Goal: Find specific page/section: Find specific page/section

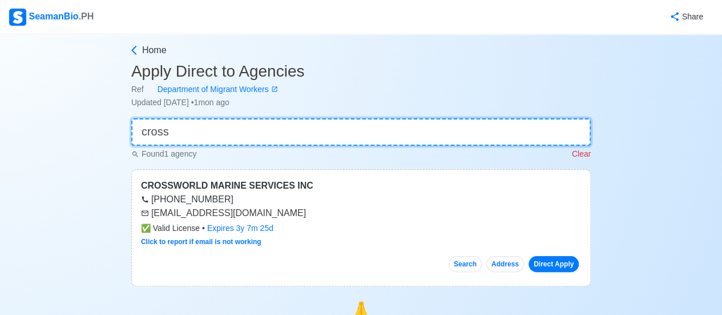
click at [182, 130] on input "cross" at bounding box center [360, 131] width 459 height 27
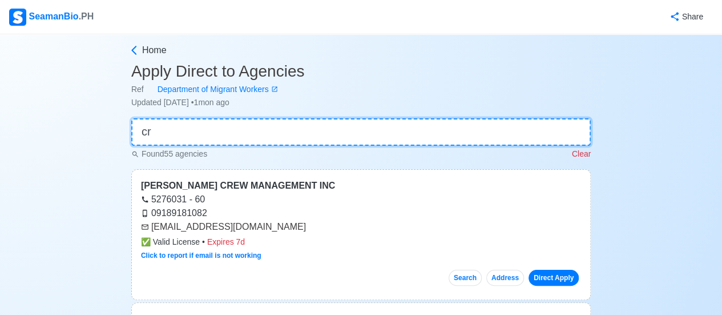
type input "c"
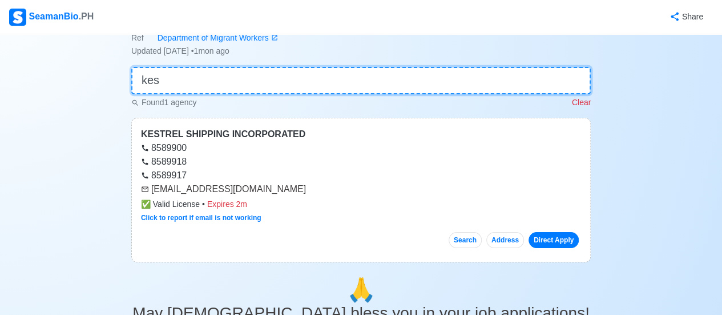
scroll to position [57, 0]
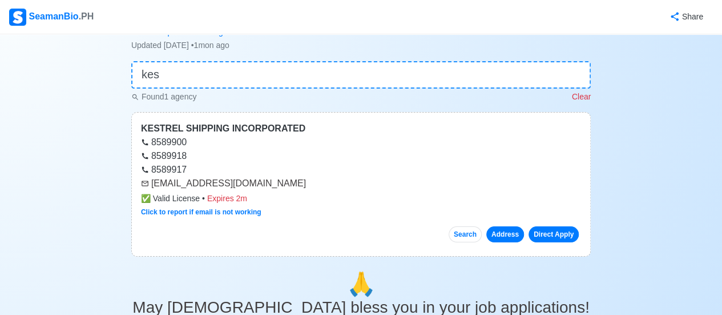
click at [502, 231] on button "Address" at bounding box center [505, 234] width 38 height 16
click at [542, 232] on link "Direct Apply" at bounding box center [554, 234] width 50 height 16
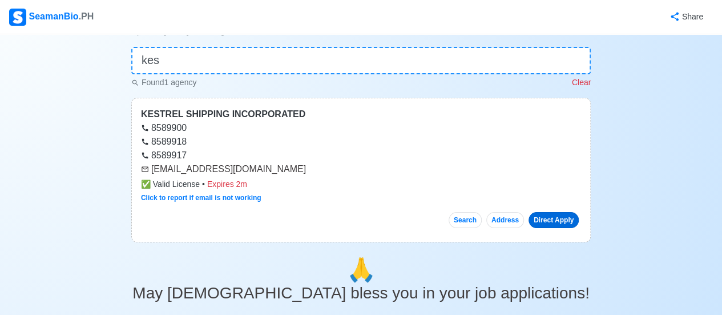
scroll to position [76, 0]
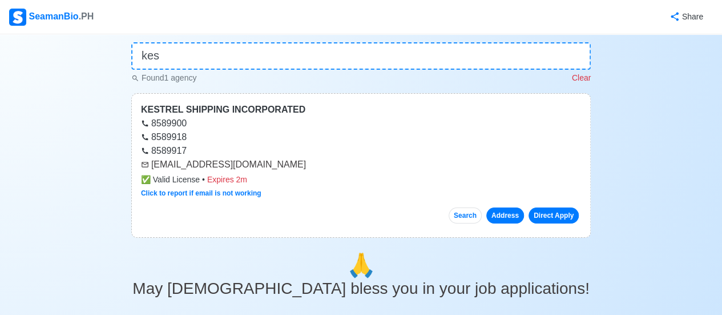
click at [503, 216] on button "Address" at bounding box center [505, 215] width 38 height 16
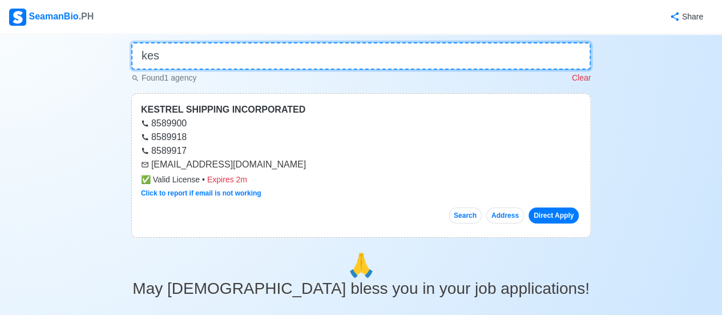
click at [273, 50] on input "kes" at bounding box center [360, 55] width 459 height 27
type input "k"
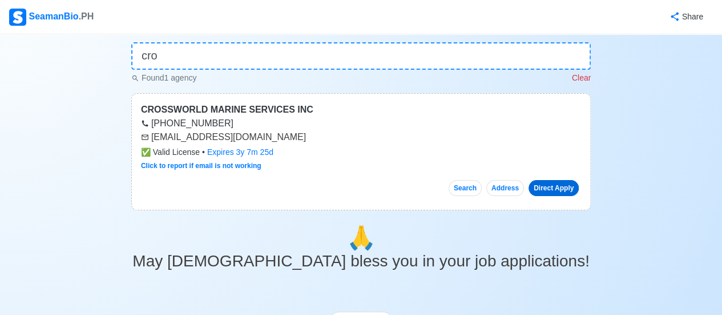
click at [549, 186] on link "Direct Apply" at bounding box center [554, 188] width 50 height 16
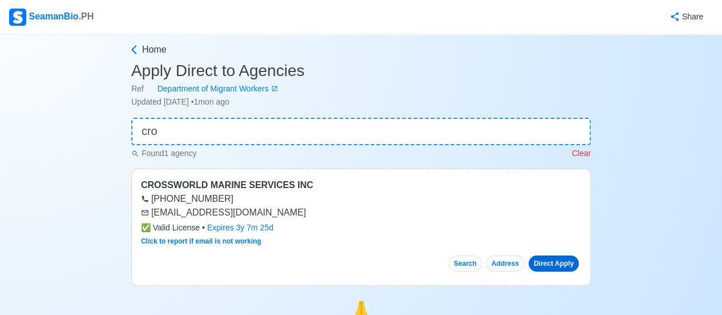
scroll to position [0, 0]
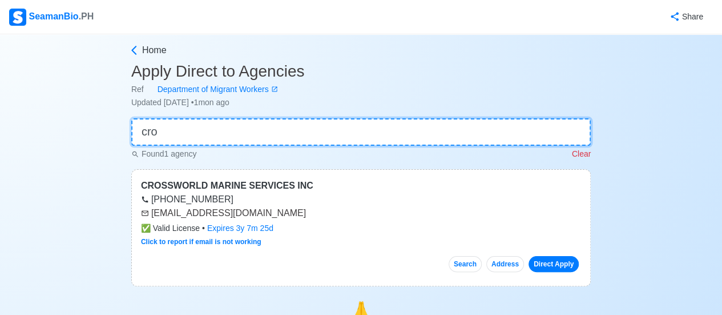
click at [213, 136] on input "cro" at bounding box center [360, 131] width 459 height 27
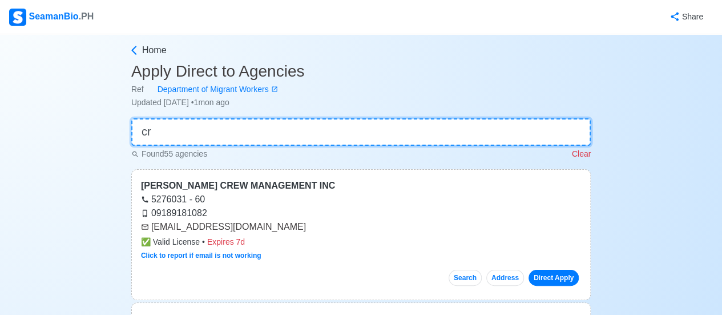
type input "c"
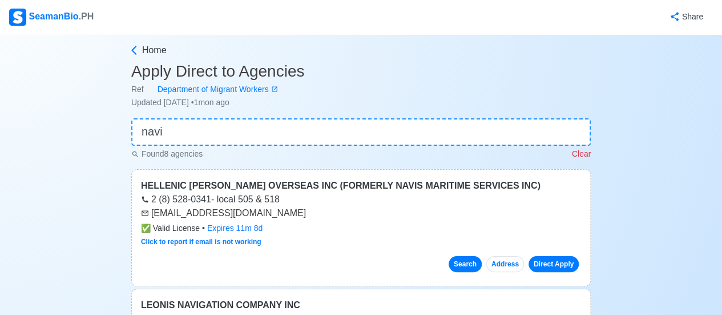
click at [462, 263] on button "Search" at bounding box center [465, 264] width 33 height 16
click at [509, 264] on button "Address" at bounding box center [505, 264] width 38 height 16
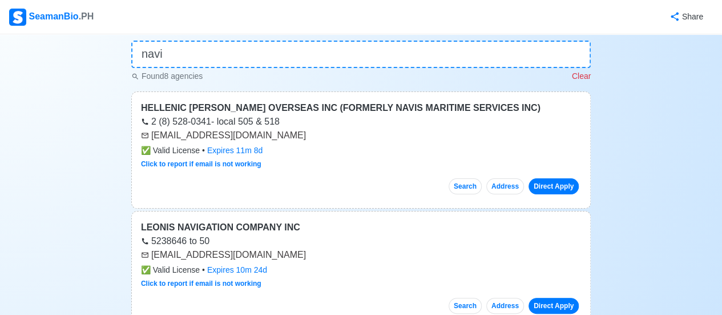
scroll to position [57, 0]
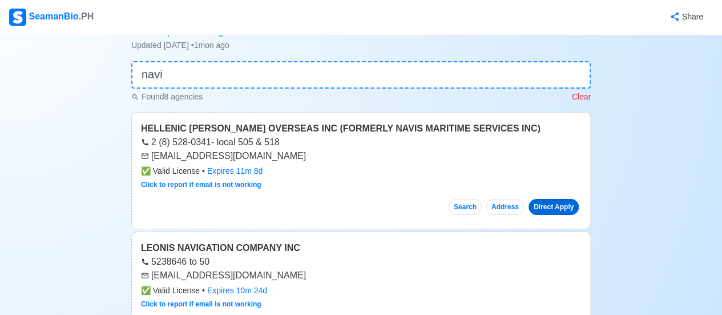
click at [553, 204] on link "Direct Apply" at bounding box center [554, 207] width 50 height 16
click at [469, 203] on button "Search" at bounding box center [465, 207] width 33 height 16
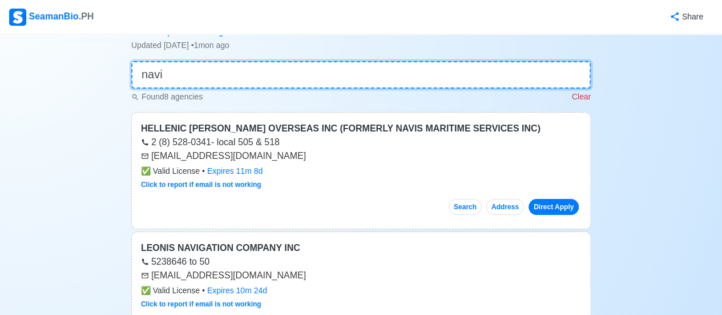
click at [213, 76] on input "navi" at bounding box center [360, 74] width 459 height 27
type input "n"
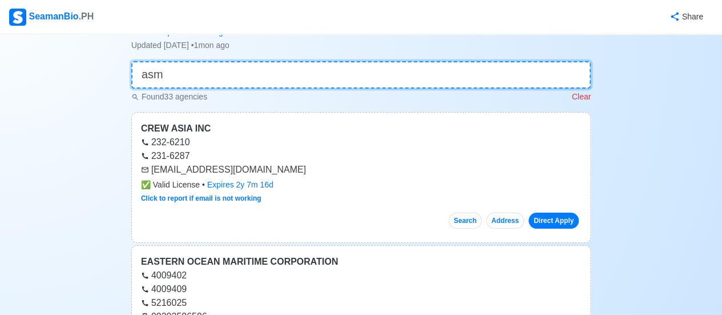
scroll to position [41, 0]
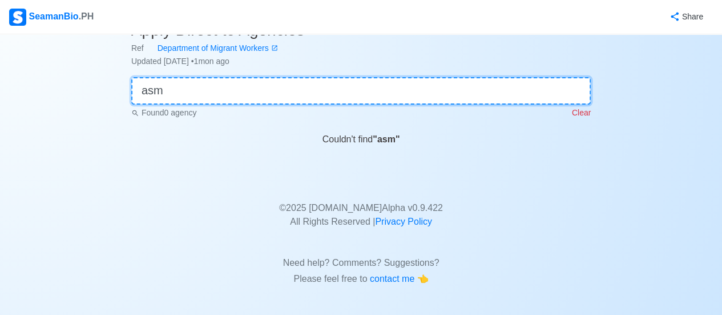
click at [235, 86] on input "asm" at bounding box center [360, 90] width 459 height 27
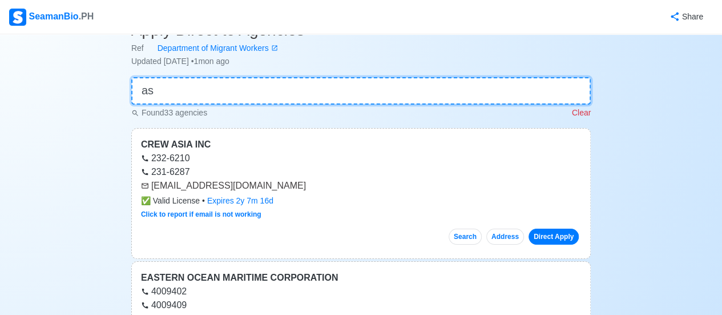
scroll to position [57, 0]
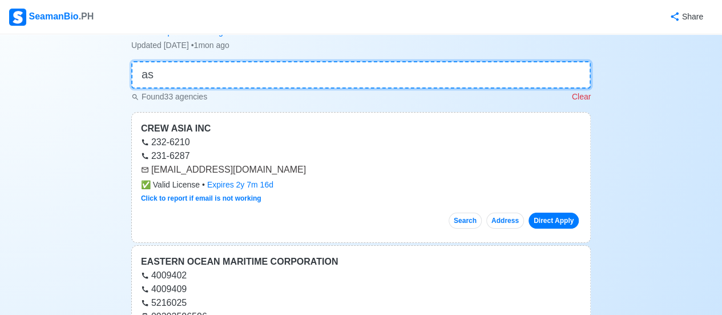
type input "a"
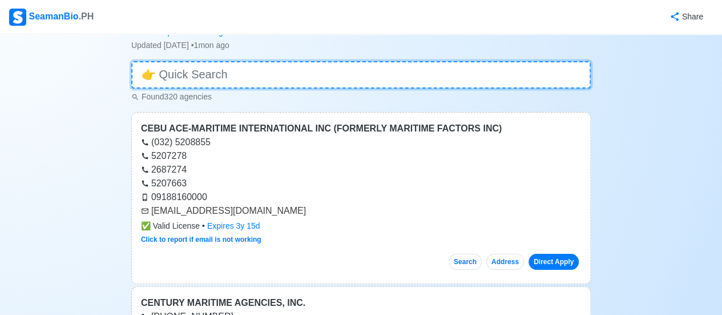
click at [248, 75] on input at bounding box center [360, 74] width 459 height 27
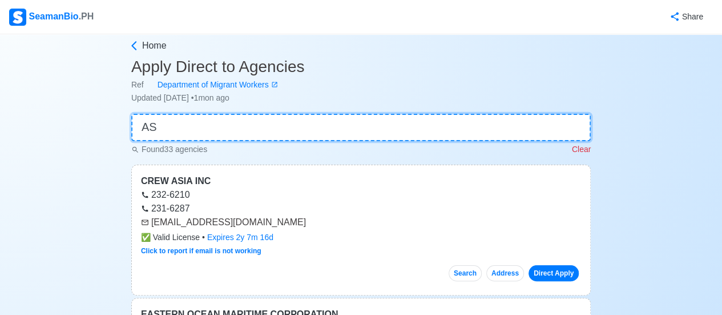
scroll to position [0, 0]
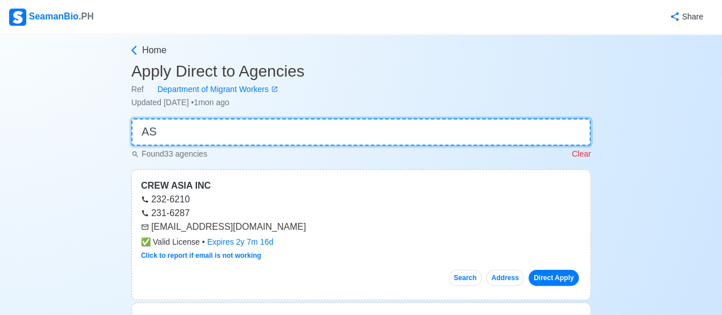
click at [197, 131] on input "AS" at bounding box center [360, 131] width 459 height 27
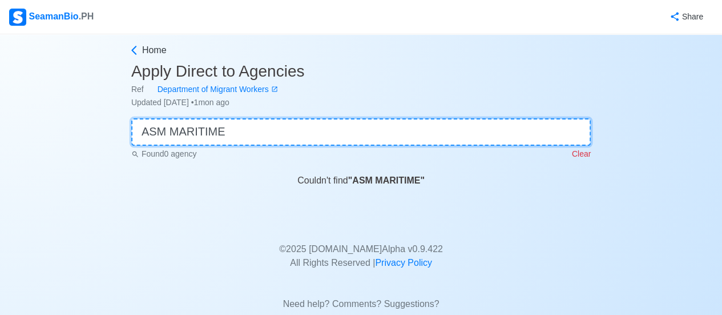
click at [265, 131] on input "ASM MARITIME" at bounding box center [360, 131] width 459 height 27
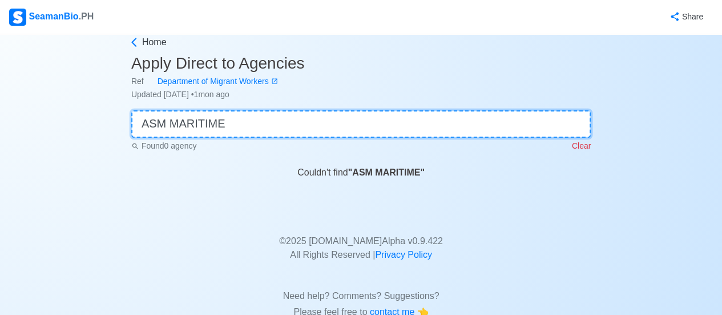
scroll to position [3, 0]
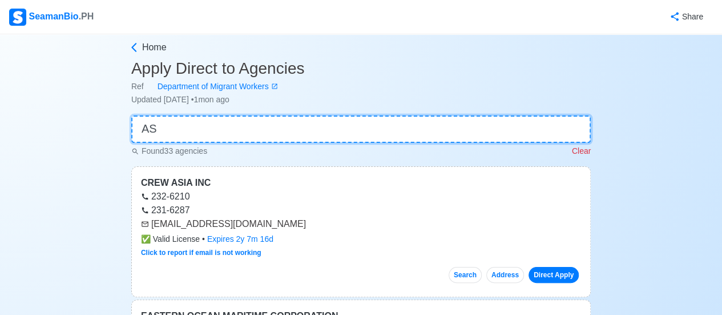
type input "A"
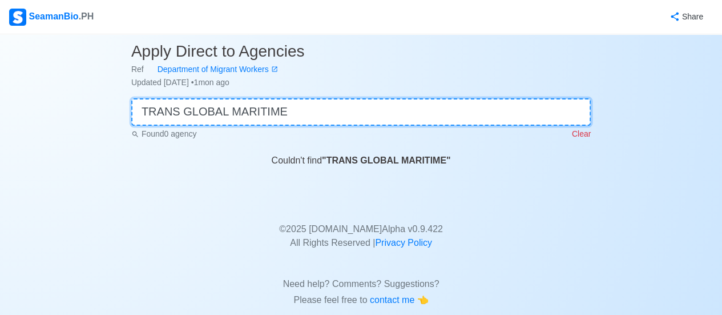
scroll to position [0, 0]
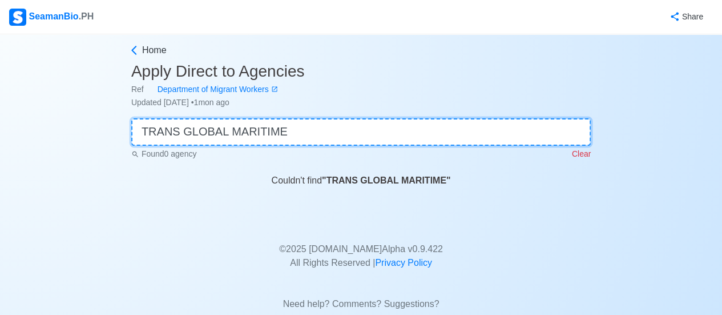
click at [295, 134] on input "TRANS GLOBAL MARITIME" at bounding box center [360, 131] width 459 height 27
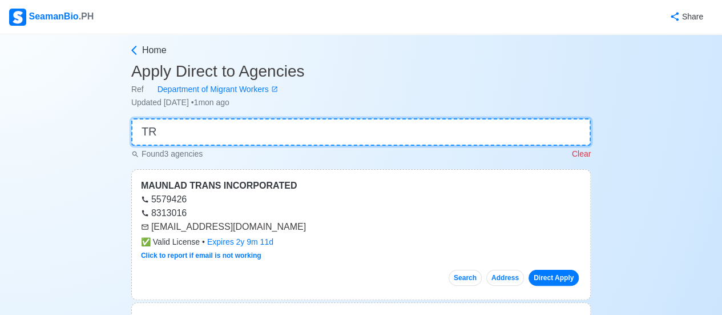
type input "T"
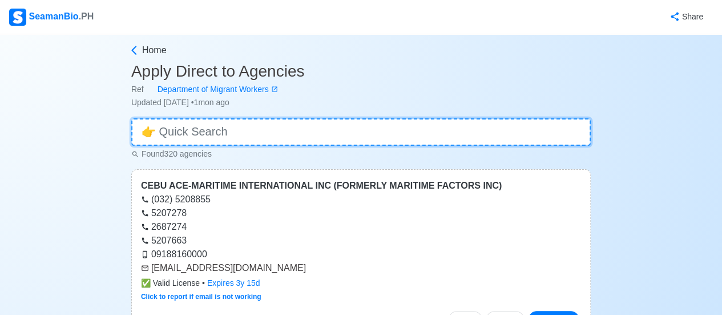
click at [239, 127] on input at bounding box center [360, 131] width 459 height 27
click at [262, 131] on input at bounding box center [360, 131] width 459 height 27
click at [228, 134] on input at bounding box center [360, 131] width 459 height 27
click at [229, 135] on input at bounding box center [360, 131] width 459 height 27
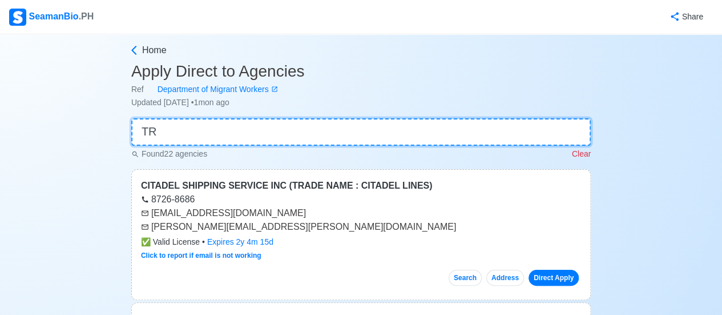
type input "T"
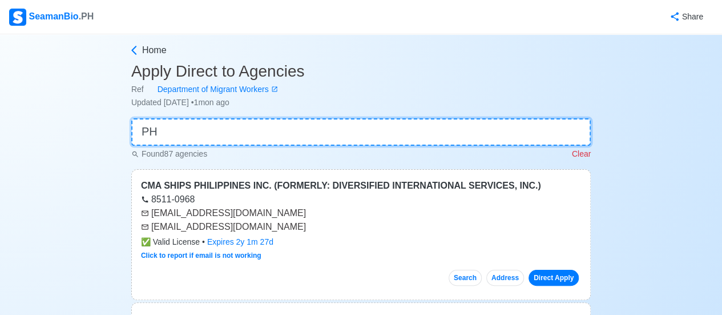
type input "P"
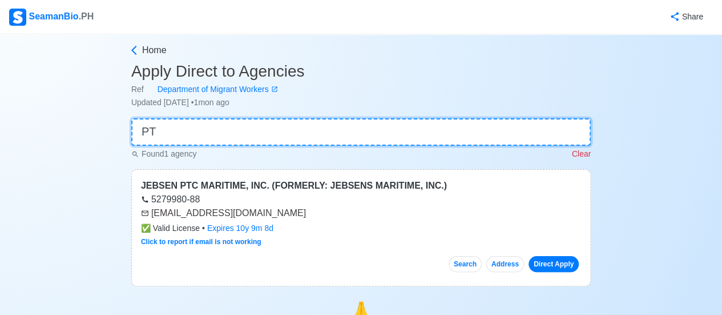
type input "P"
